Goal: Task Accomplishment & Management: Use online tool/utility

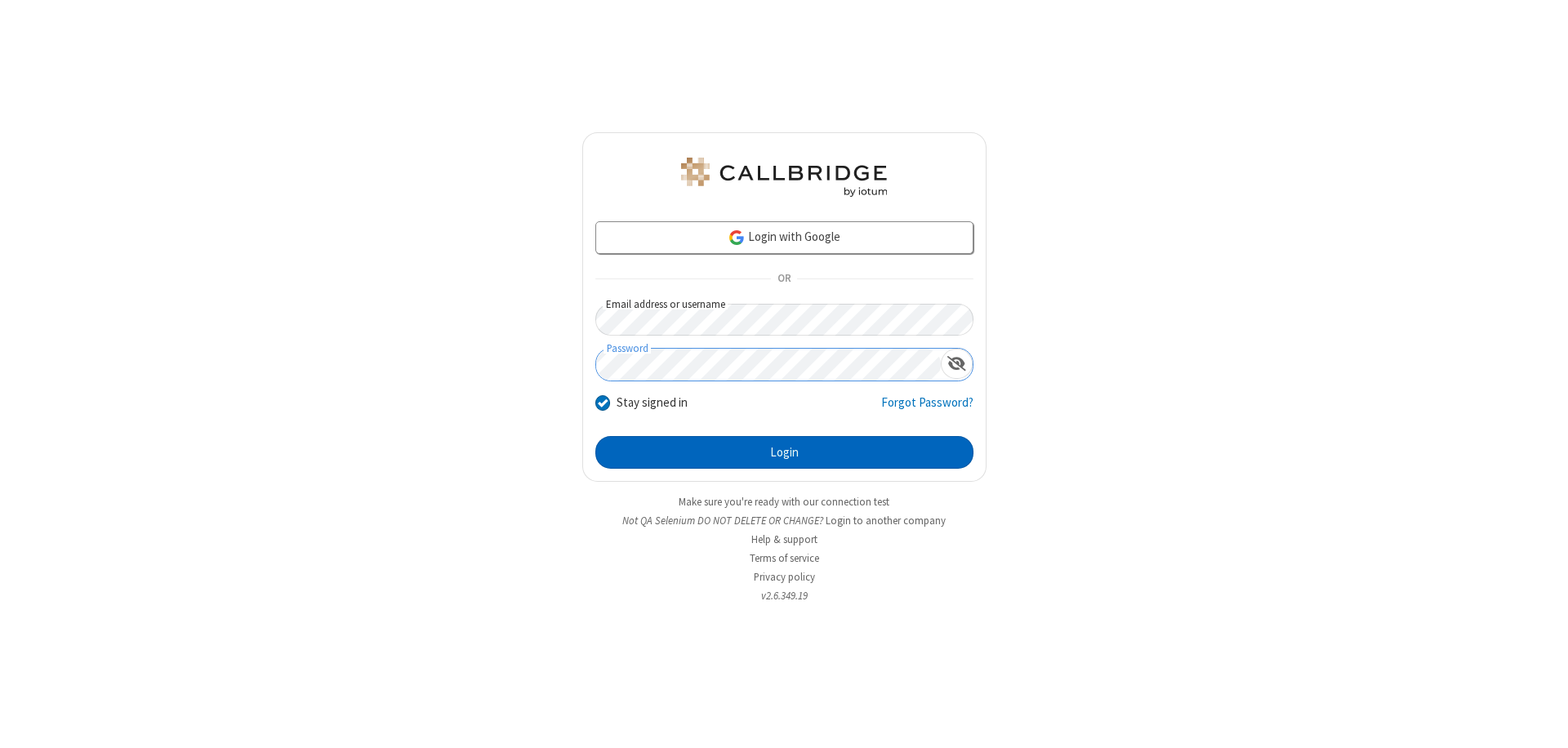
click at [784, 452] on button "Login" at bounding box center [784, 451] width 378 height 32
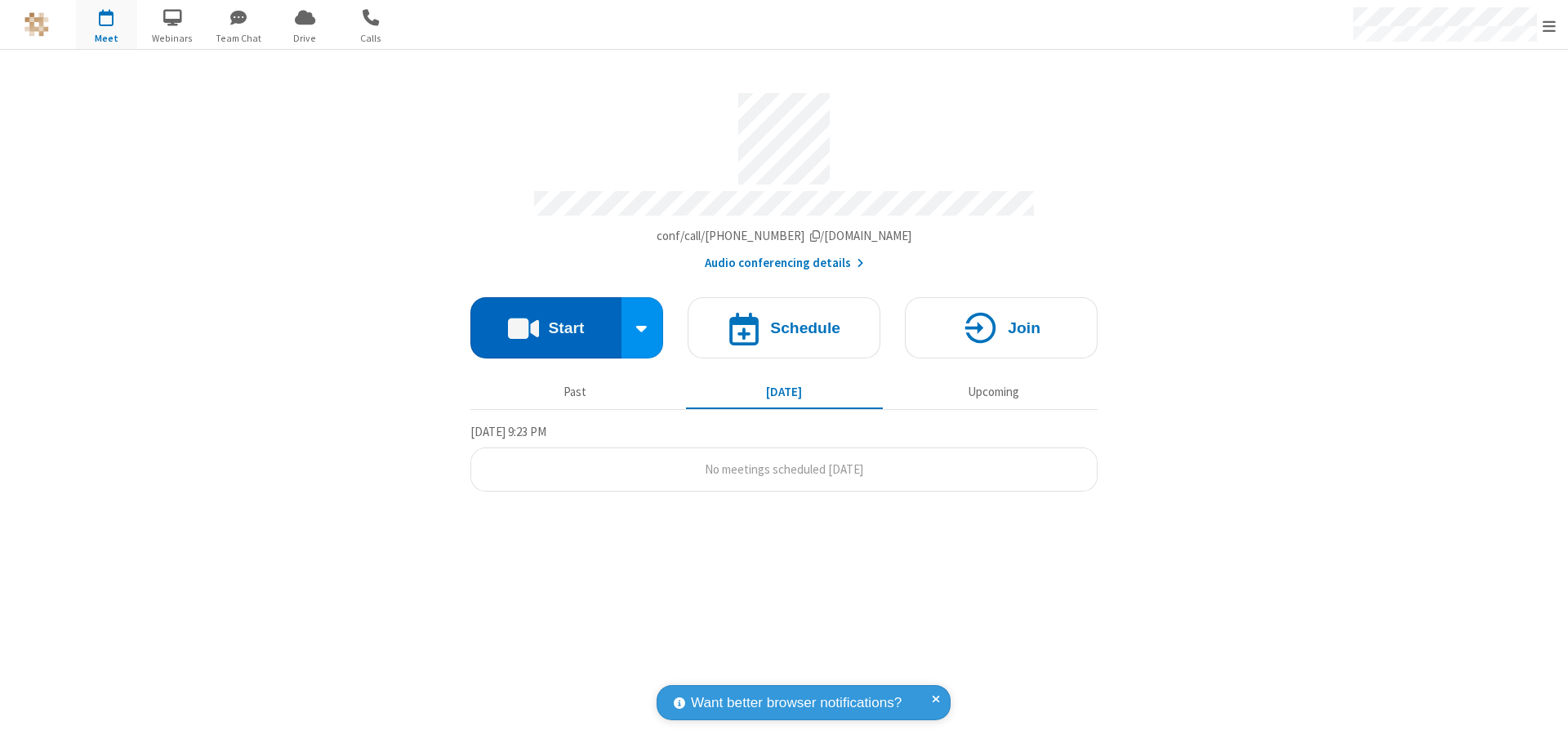
click at [545, 320] on button "Start" at bounding box center [546, 328] width 151 height 61
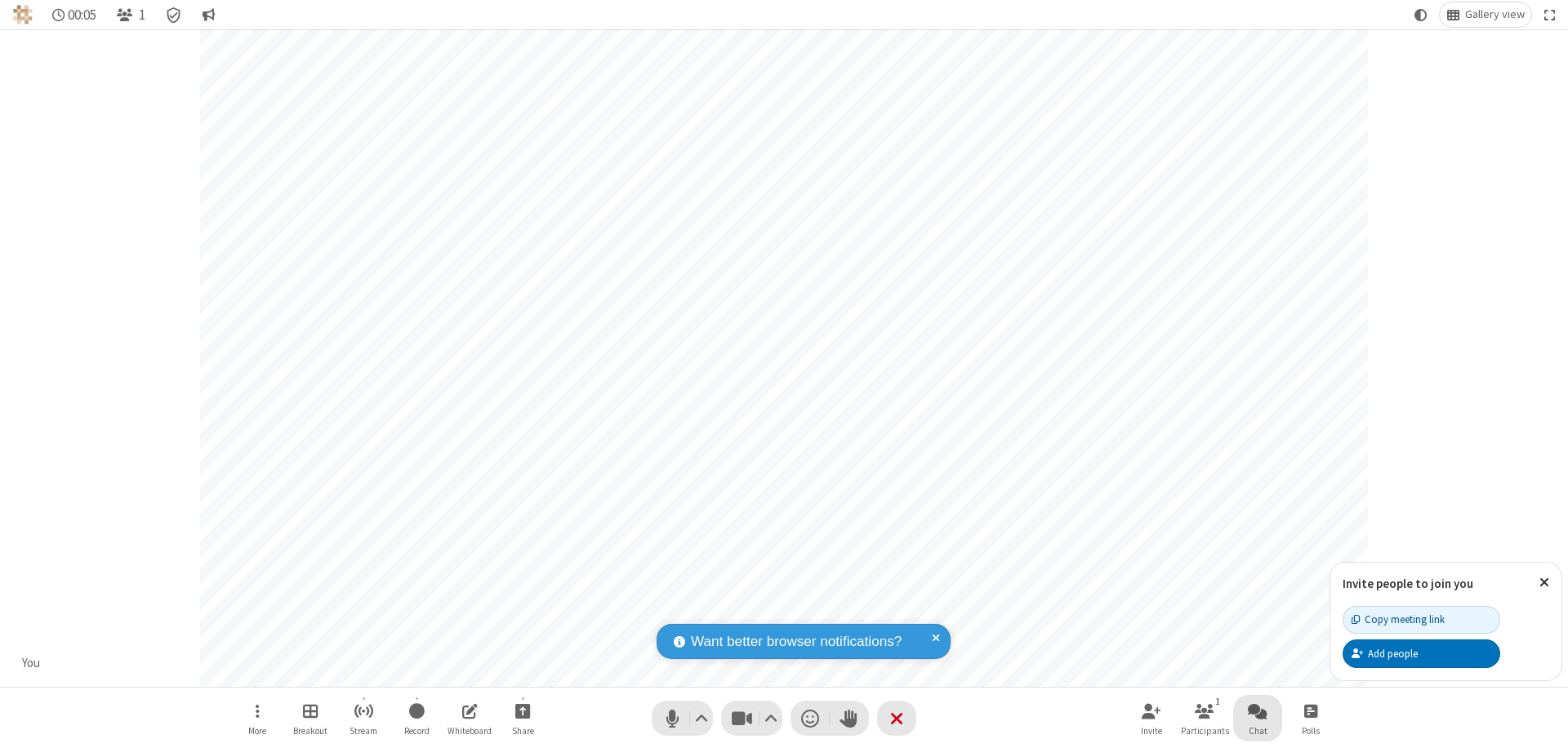
click at [1257, 711] on span "Open chat" at bounding box center [1257, 711] width 20 height 21
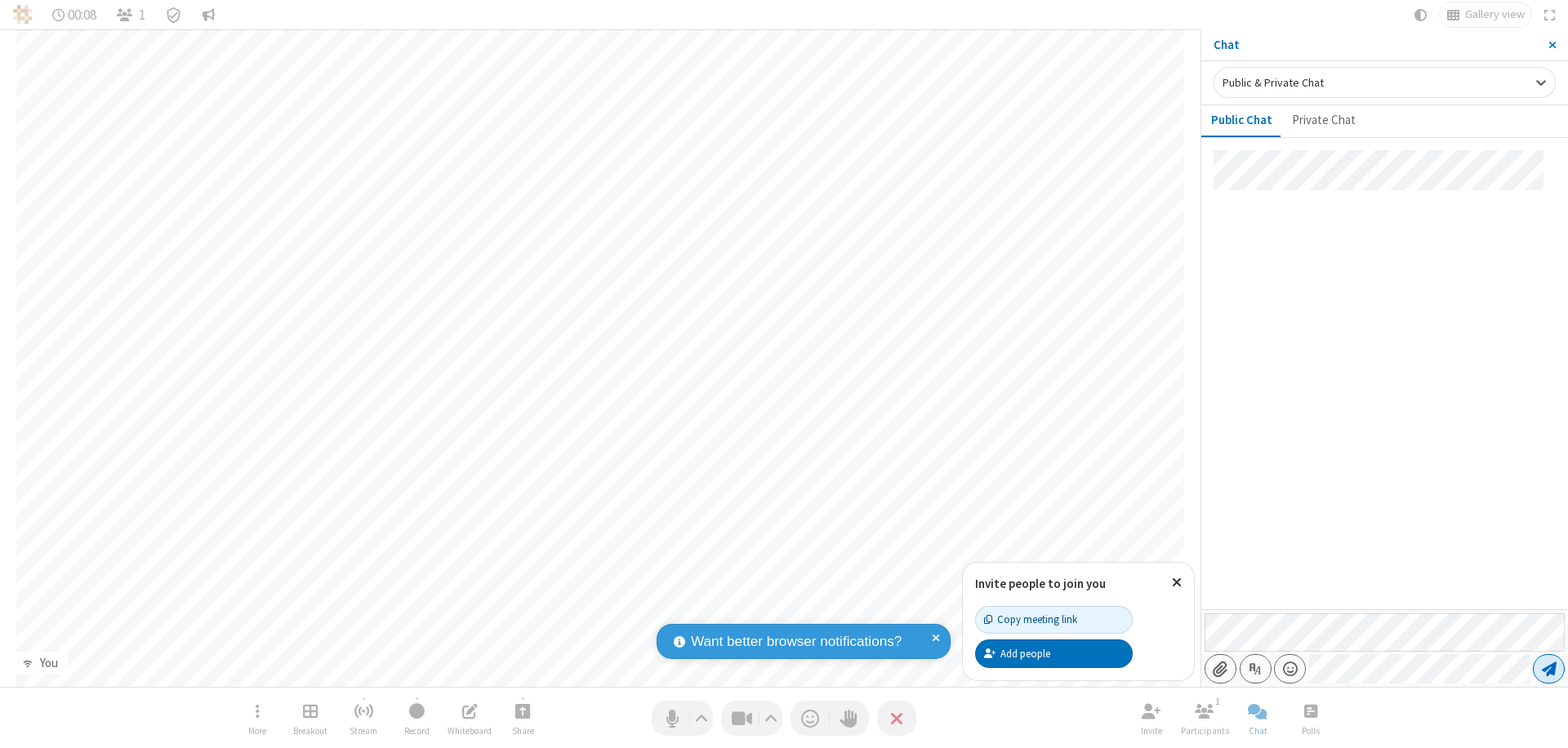
click at [1548, 668] on span "Send message" at bounding box center [1549, 668] width 15 height 17
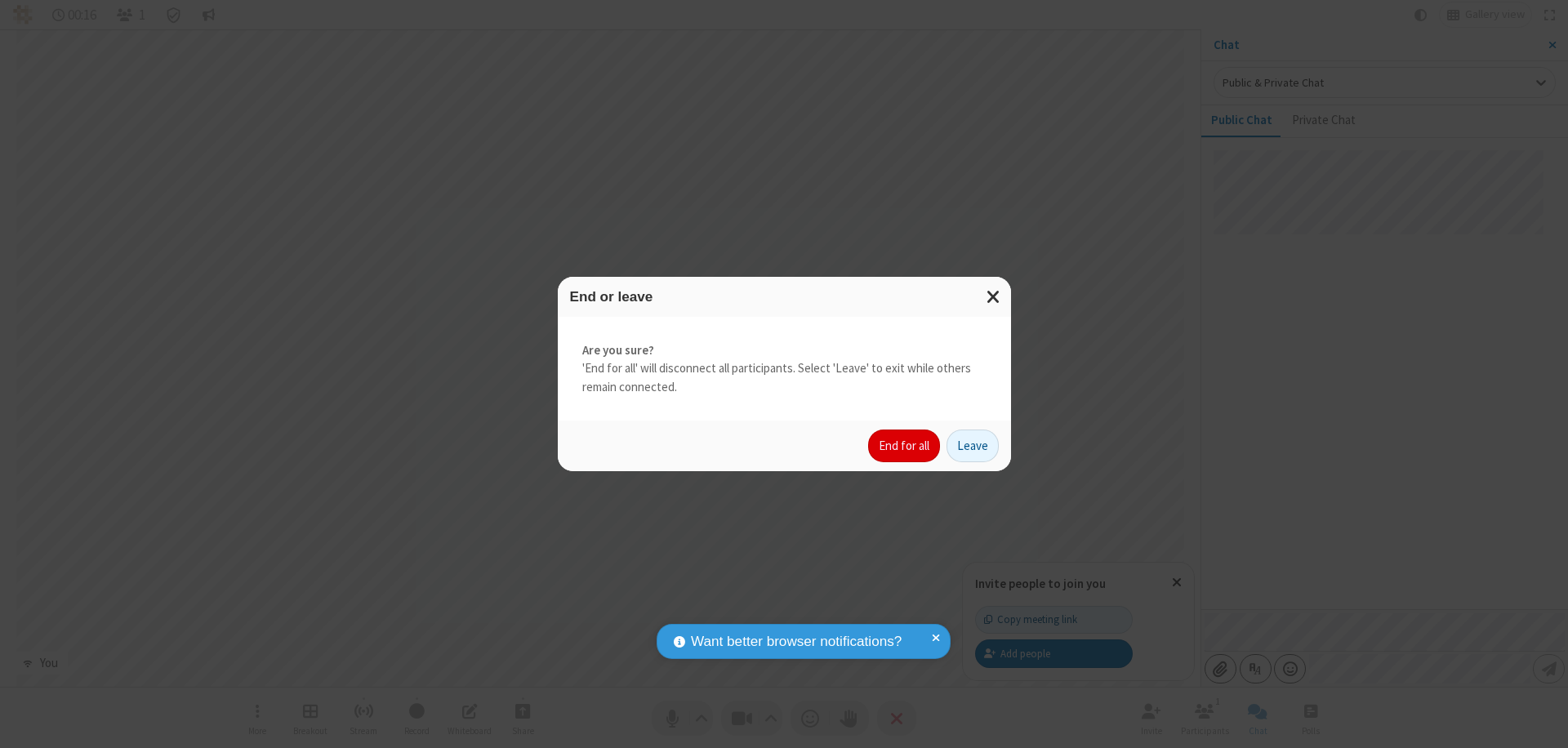
click at [905, 446] on button "End for all" at bounding box center [904, 445] width 72 height 32
